Goal: Information Seeking & Learning: Learn about a topic

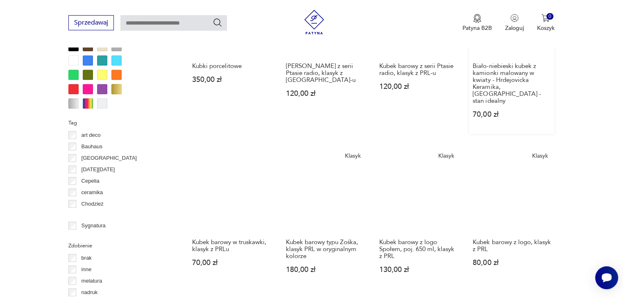
scroll to position [831, 0]
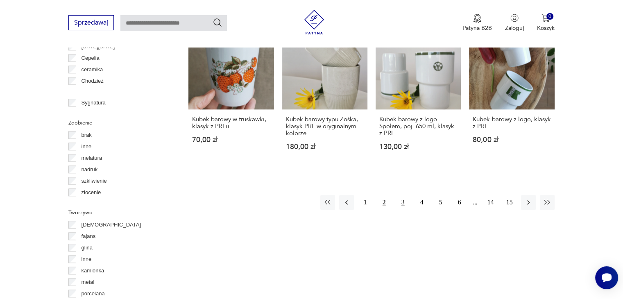
click at [401, 195] on button "3" at bounding box center [403, 202] width 15 height 15
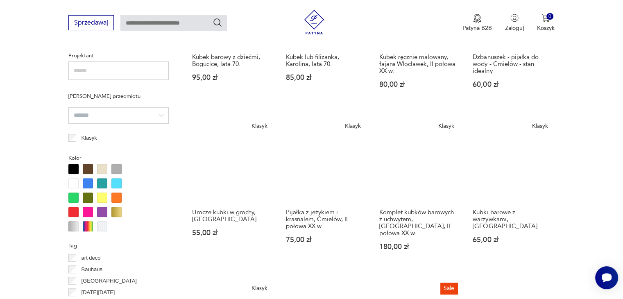
scroll to position [831, 0]
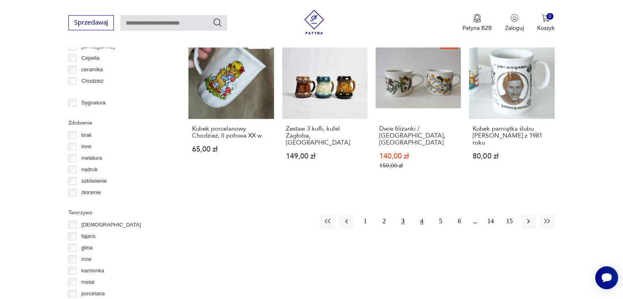
click at [421, 214] on button "4" at bounding box center [421, 221] width 15 height 15
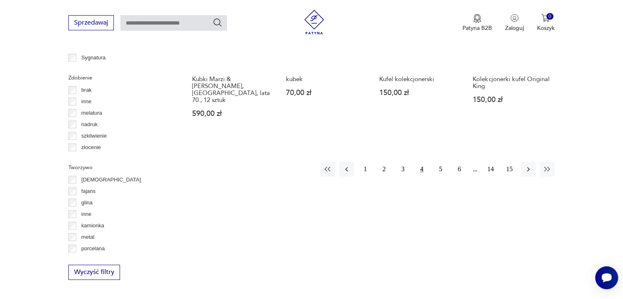
scroll to position [954, 0]
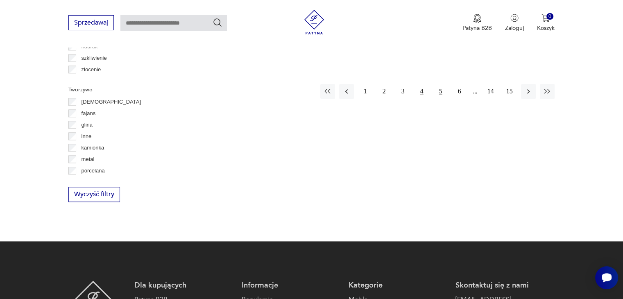
click at [440, 84] on button "5" at bounding box center [440, 91] width 15 height 15
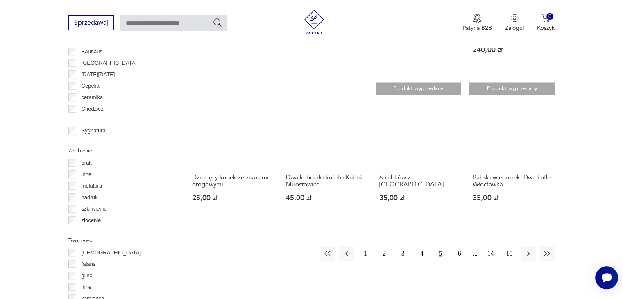
scroll to position [831, 0]
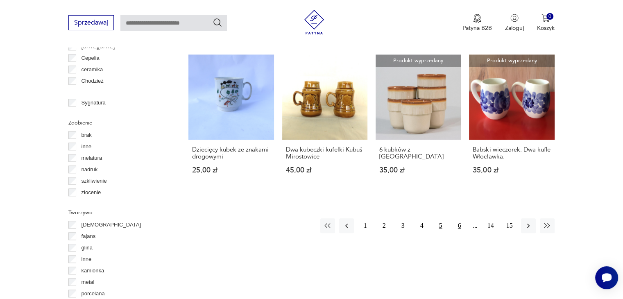
click at [457, 218] on button "6" at bounding box center [459, 225] width 15 height 15
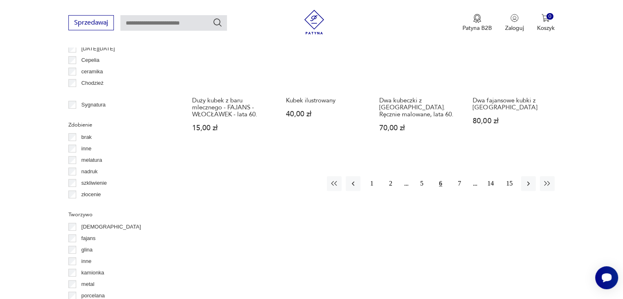
scroll to position [831, 0]
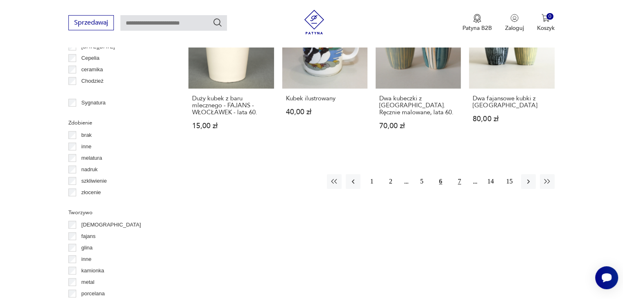
click at [459, 174] on button "7" at bounding box center [459, 181] width 15 height 15
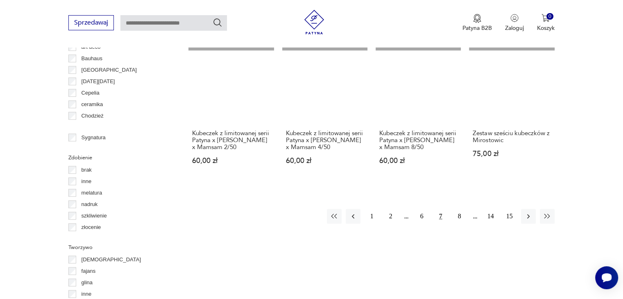
scroll to position [831, 0]
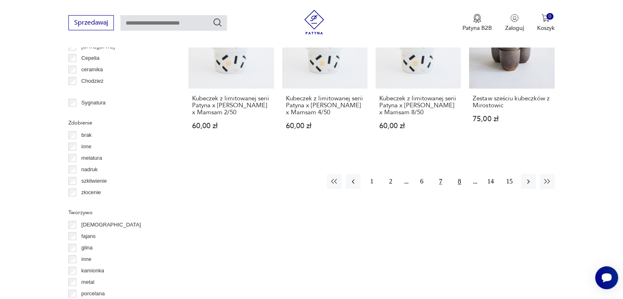
click at [460, 189] on button "8" at bounding box center [459, 181] width 15 height 15
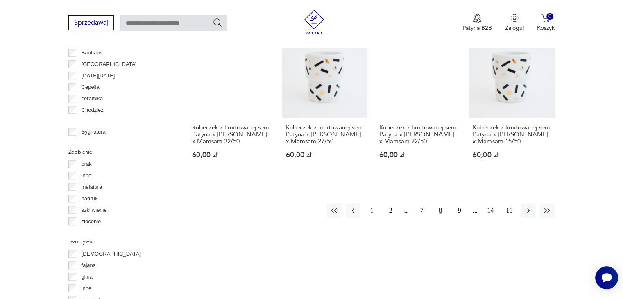
scroll to position [831, 0]
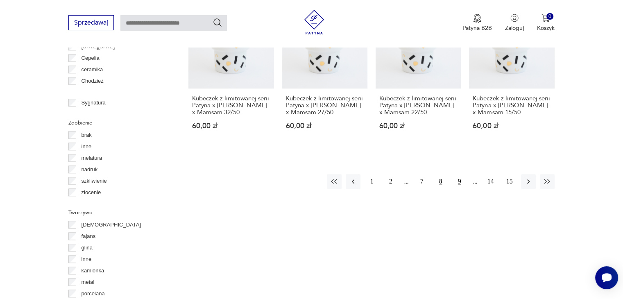
click at [459, 189] on button "9" at bounding box center [459, 181] width 15 height 15
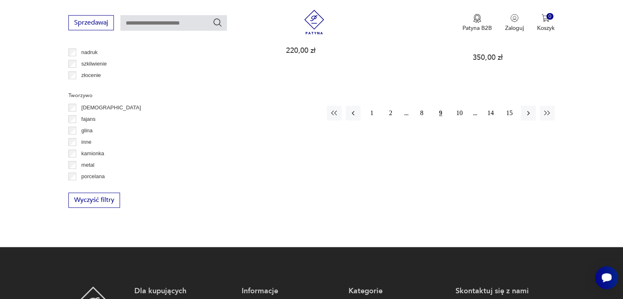
scroll to position [954, 0]
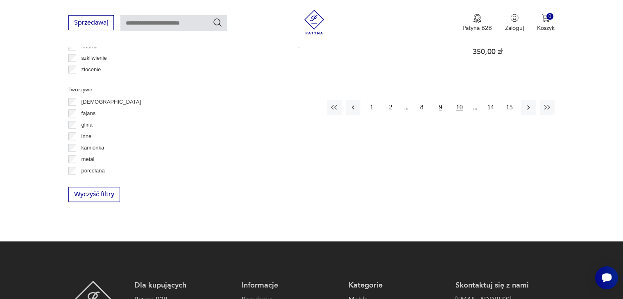
click at [459, 100] on button "10" at bounding box center [459, 107] width 15 height 15
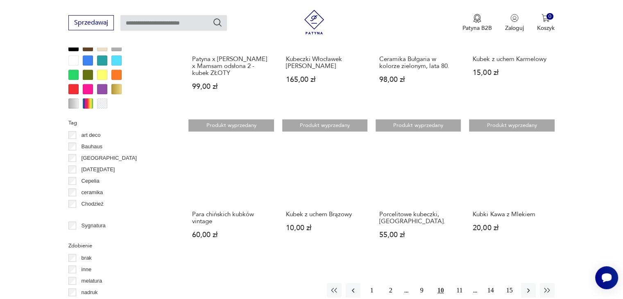
scroll to position [831, 0]
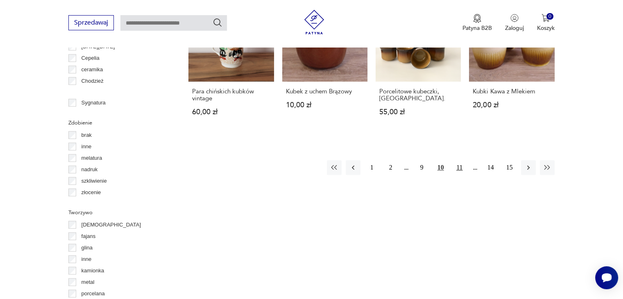
click at [461, 168] on button "11" at bounding box center [459, 167] width 15 height 15
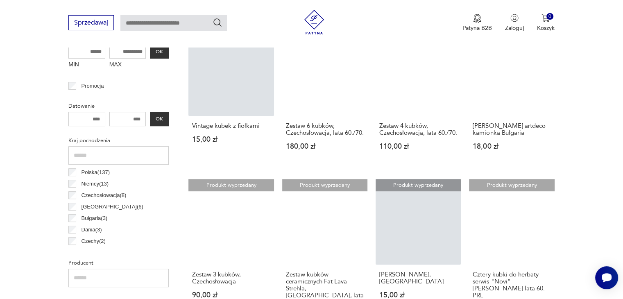
scroll to position [340, 0]
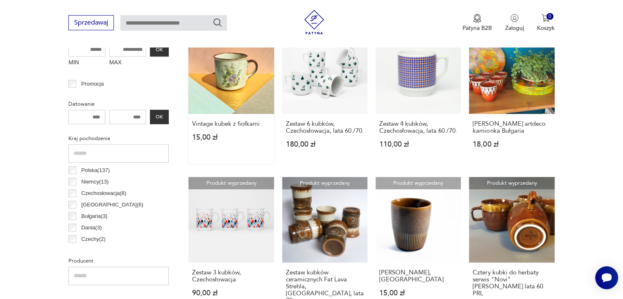
click at [238, 100] on link "Produkt wyprzedany Vintage kubek z fiołkami 15,00 zł" at bounding box center [230, 96] width 85 height 135
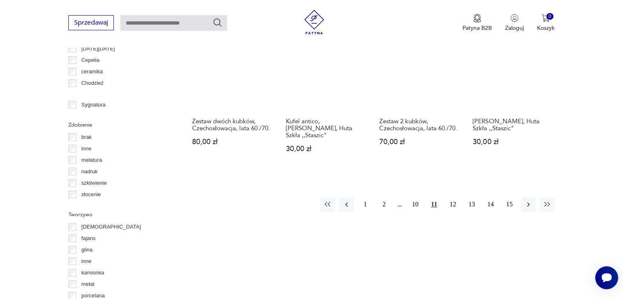
scroll to position [831, 0]
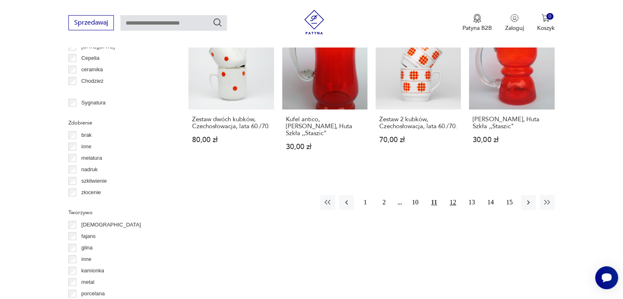
click at [453, 195] on button "12" at bounding box center [453, 202] width 15 height 15
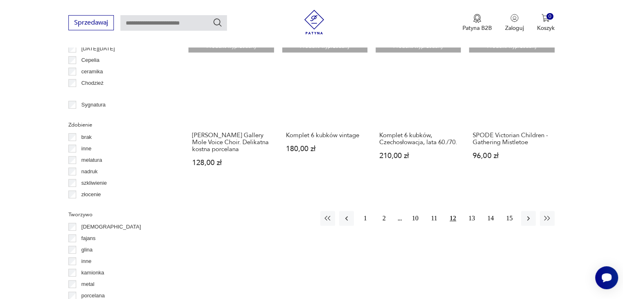
scroll to position [831, 0]
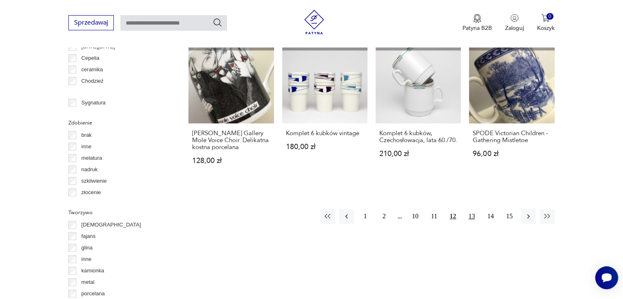
click at [471, 209] on button "13" at bounding box center [471, 216] width 15 height 15
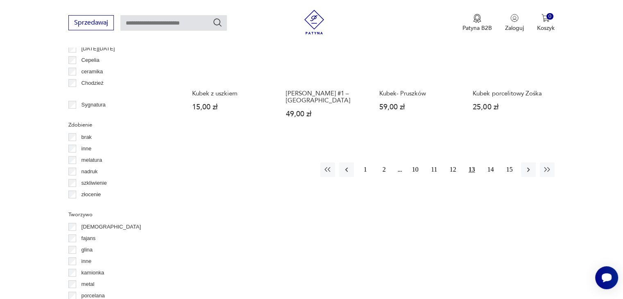
scroll to position [831, 0]
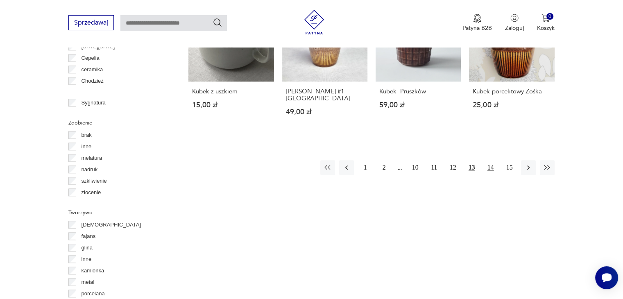
click at [490, 167] on button "14" at bounding box center [490, 167] width 15 height 15
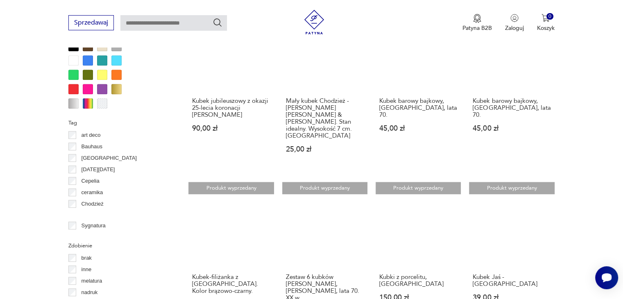
scroll to position [831, 0]
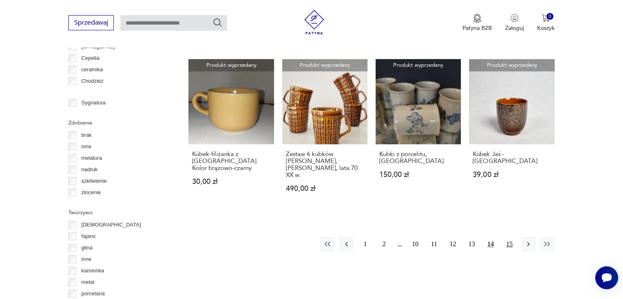
click at [509, 237] on button "15" at bounding box center [509, 244] width 15 height 15
